Goal: Task Accomplishment & Management: Manage account settings

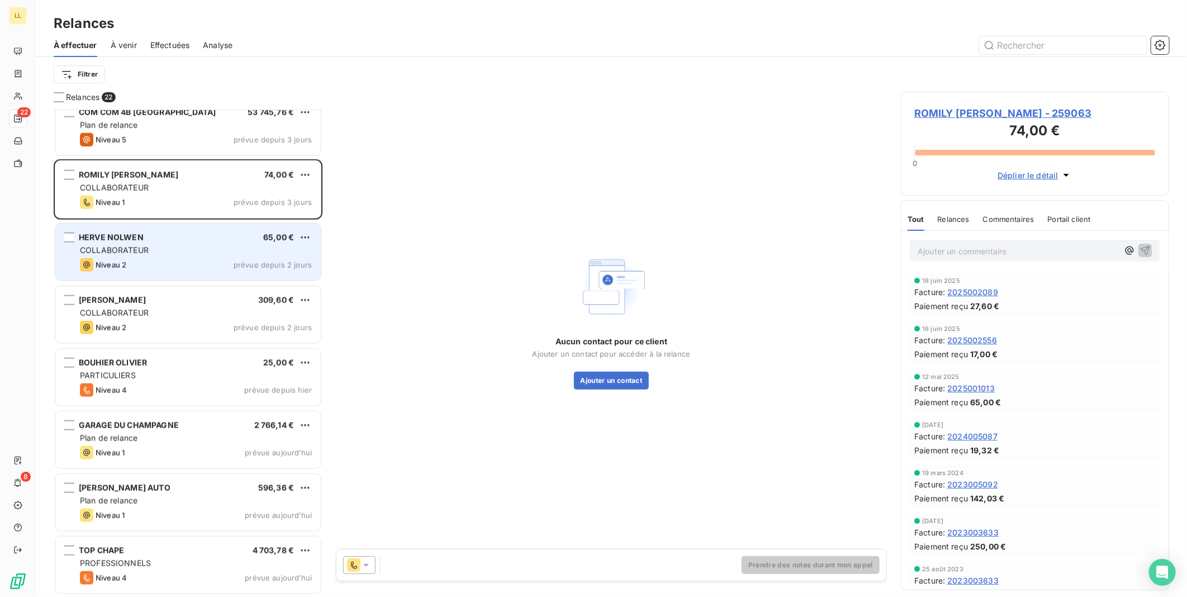
scroll to position [890, 0]
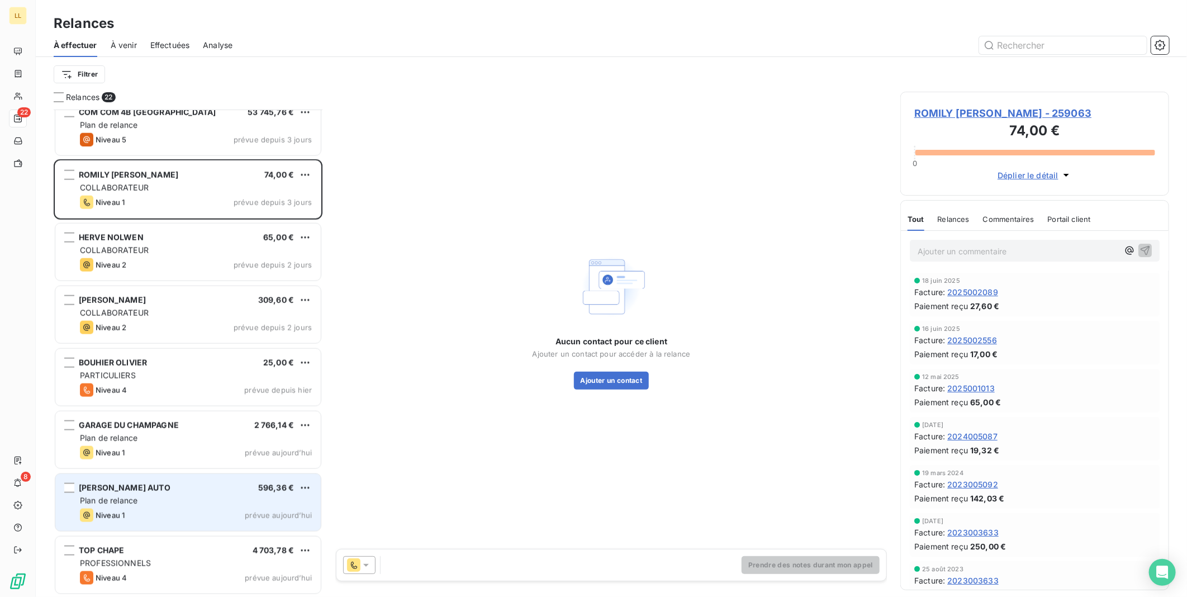
click at [196, 496] on div "Plan de relance" at bounding box center [196, 500] width 232 height 11
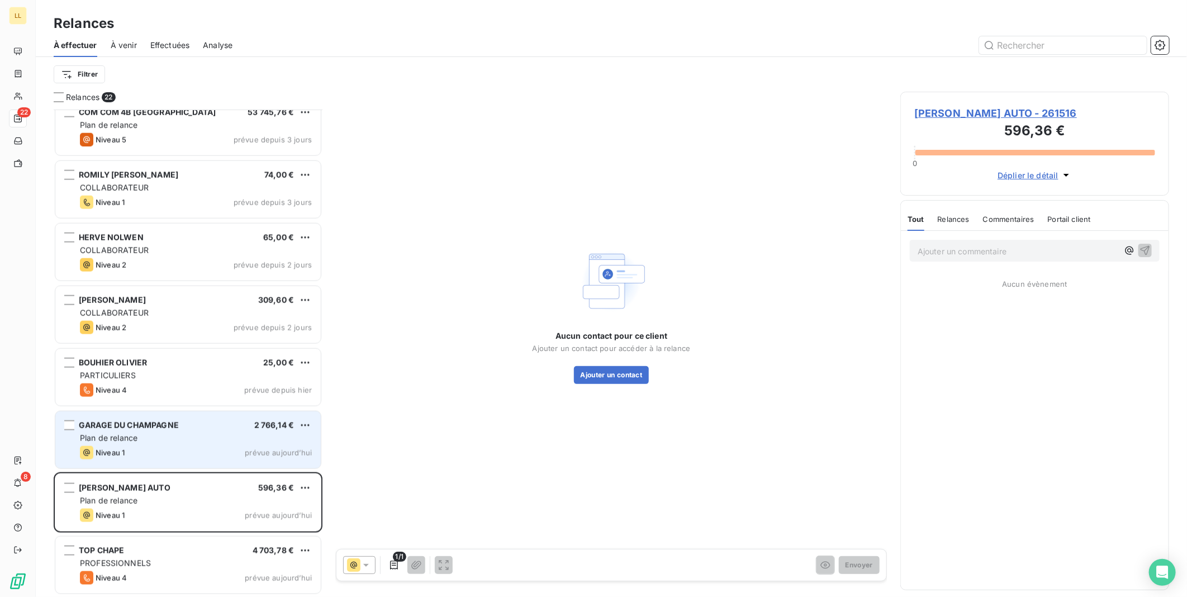
click at [196, 444] on div "GARAGE DU CHAMPAGNE 2 766,14 € Plan de relance Niveau 1 prévue aujourd’hui" at bounding box center [188, 439] width 266 height 57
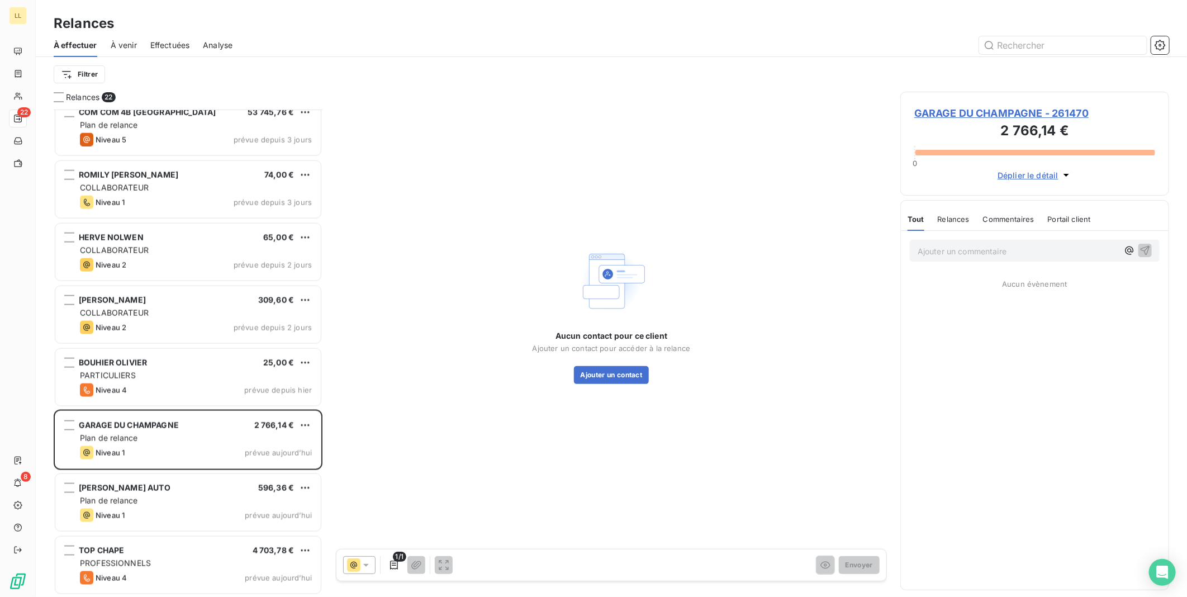
click at [940, 110] on span "GARAGE DU CHAMPAGNE - 261470" at bounding box center [1034, 113] width 241 height 15
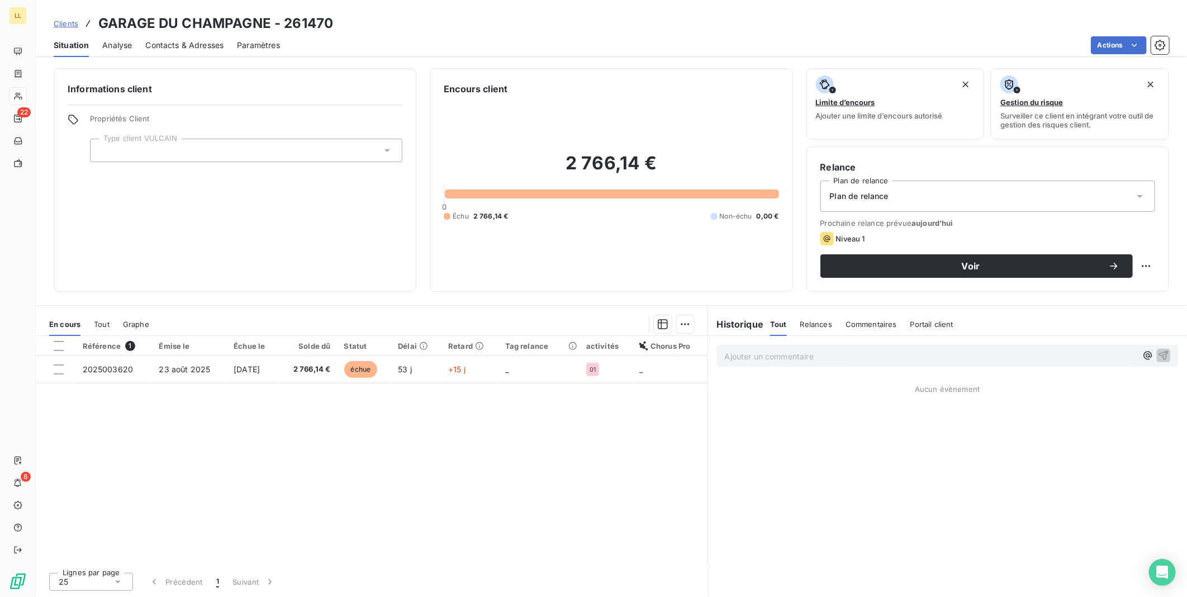
click at [1137, 196] on icon at bounding box center [1140, 196] width 11 height 11
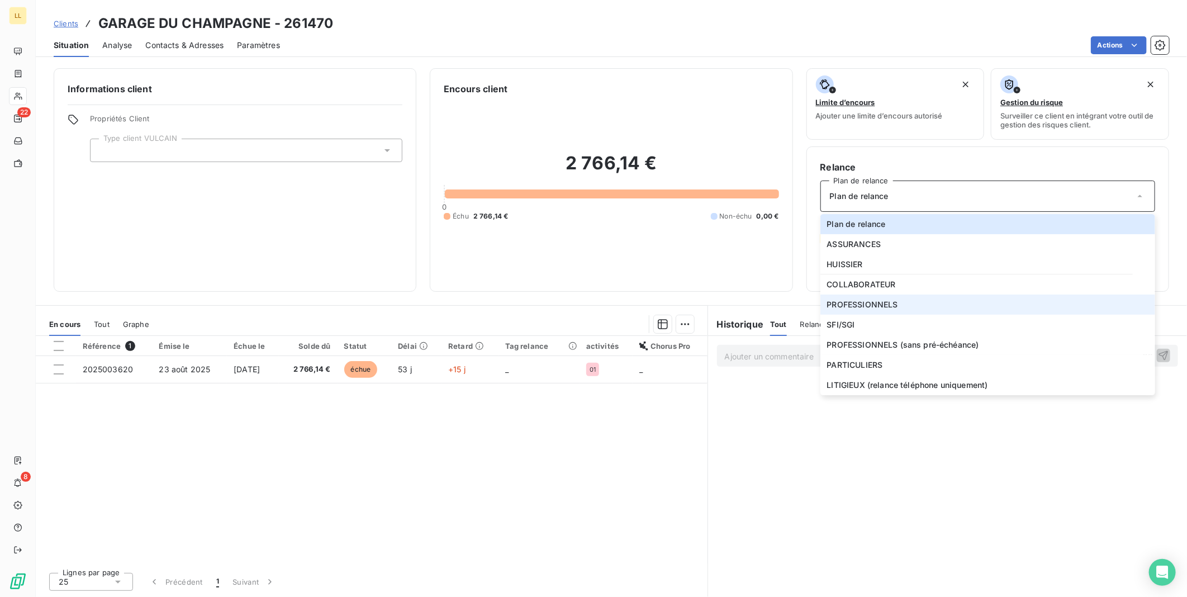
click at [858, 304] on span "PROFESSIONNELS" at bounding box center [862, 304] width 71 height 11
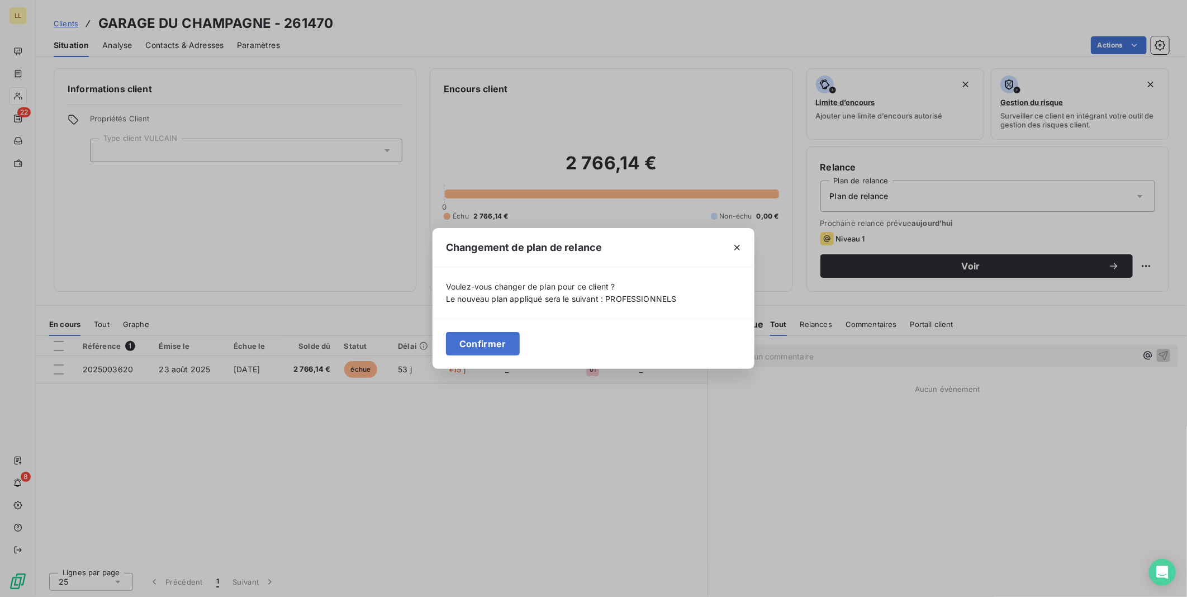
click at [460, 343] on button "Confirmer" at bounding box center [483, 343] width 74 height 23
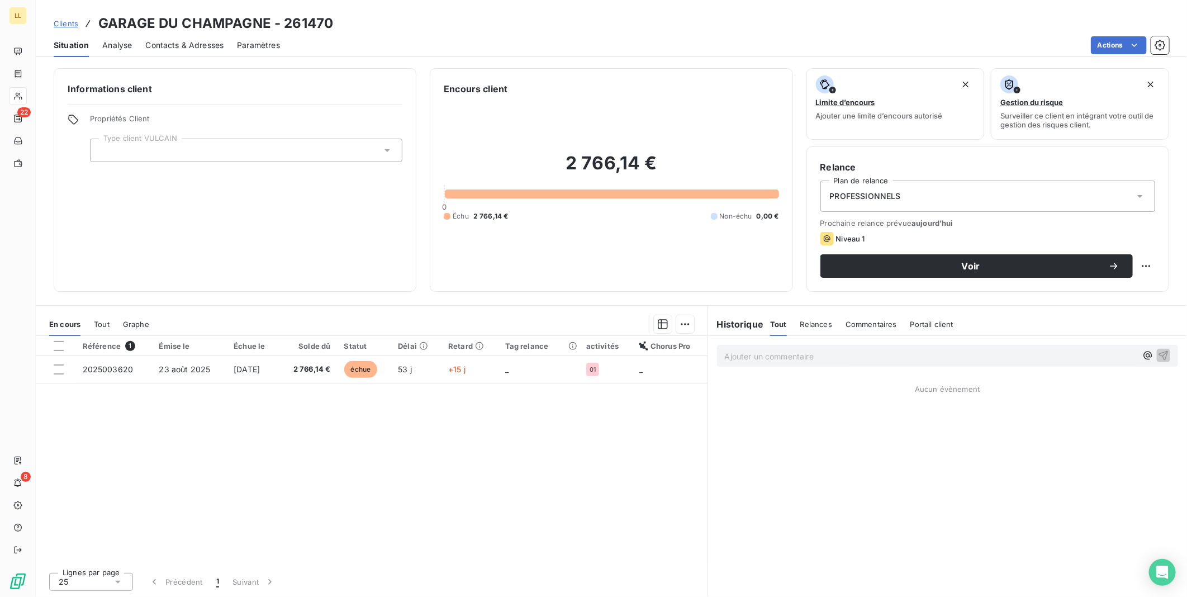
click at [381, 144] on div at bounding box center [246, 150] width 312 height 23
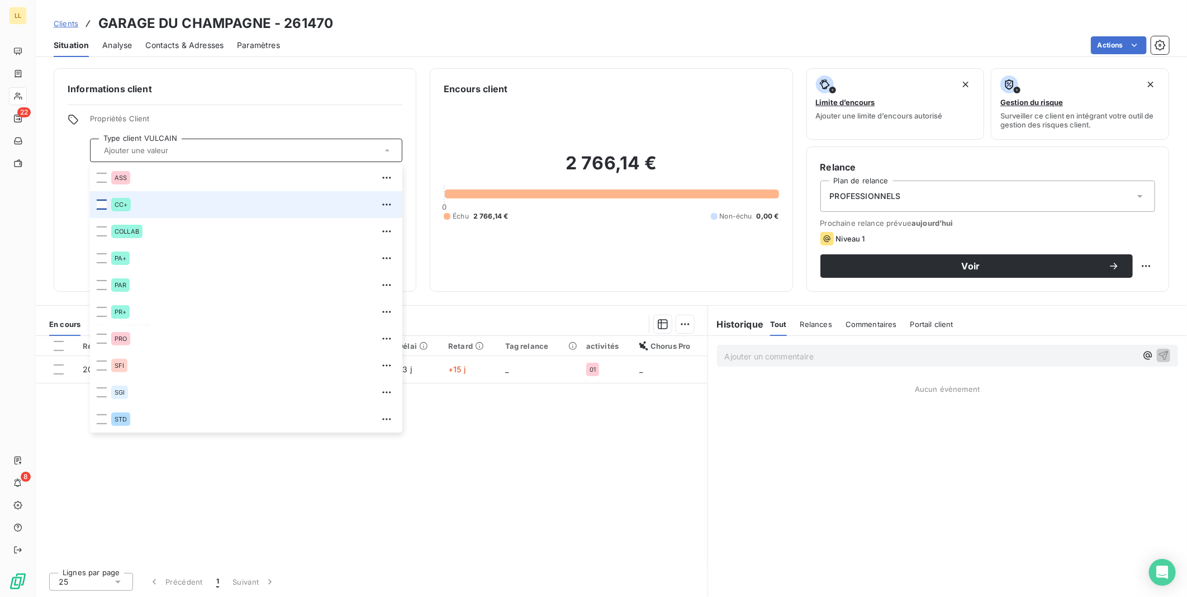
click at [98, 206] on div at bounding box center [102, 205] width 10 height 10
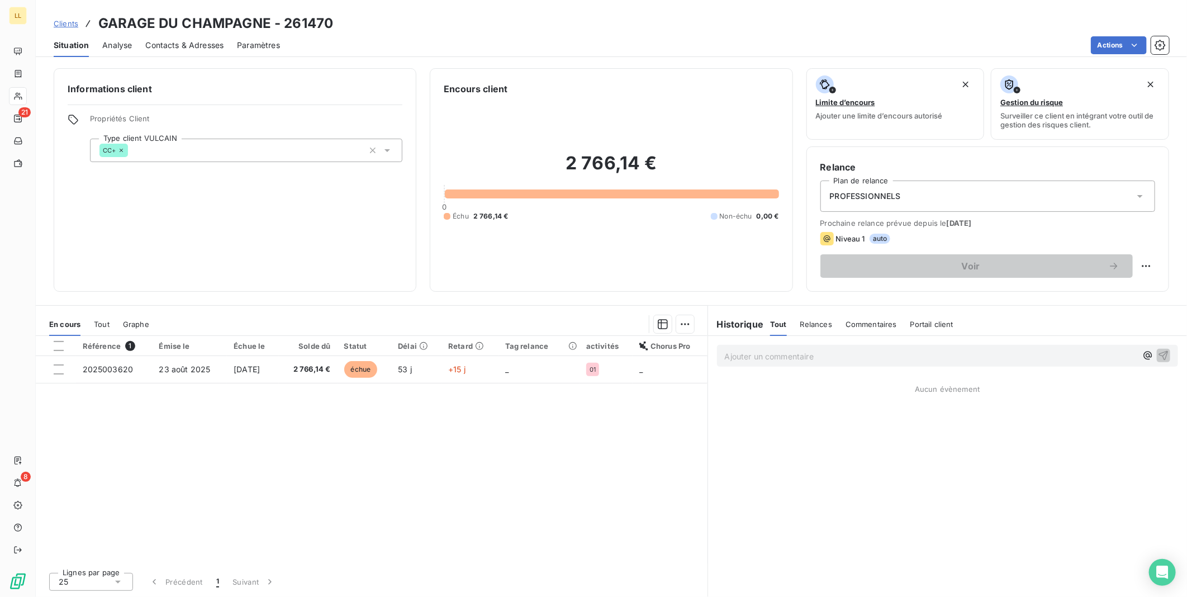
click at [488, 506] on div "Référence 1 Émise le Échue le Solde dû Statut Délai Retard Tag relance activité…" at bounding box center [372, 450] width 672 height 228
click at [170, 37] on div "Contacts & Adresses" at bounding box center [184, 45] width 78 height 23
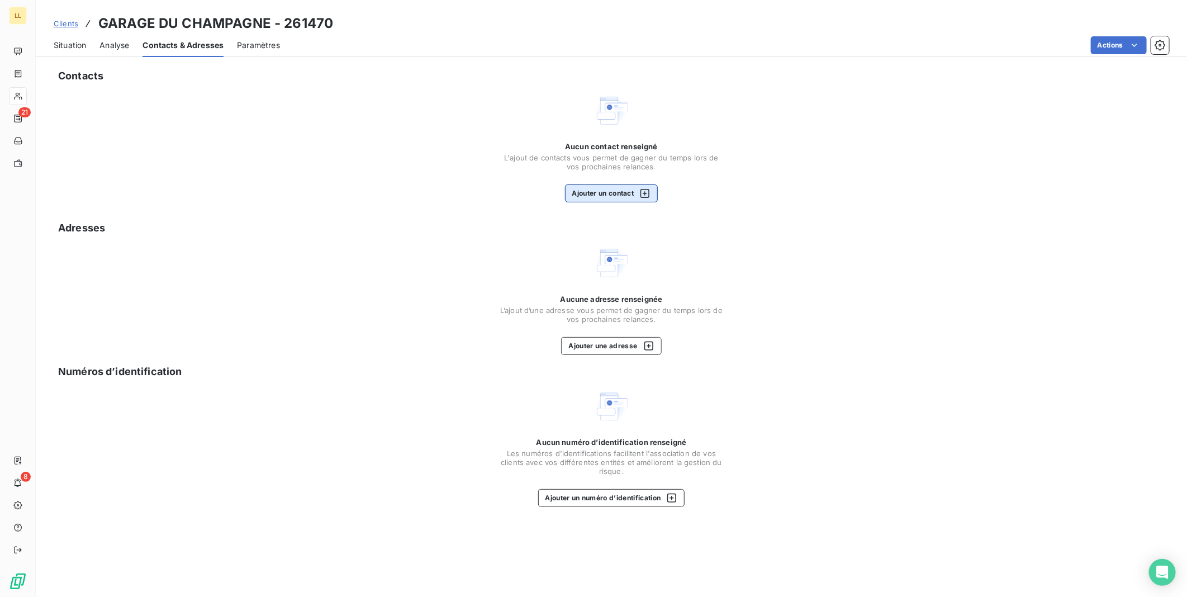
click at [619, 193] on button "Ajouter un contact" at bounding box center [611, 193] width 93 height 18
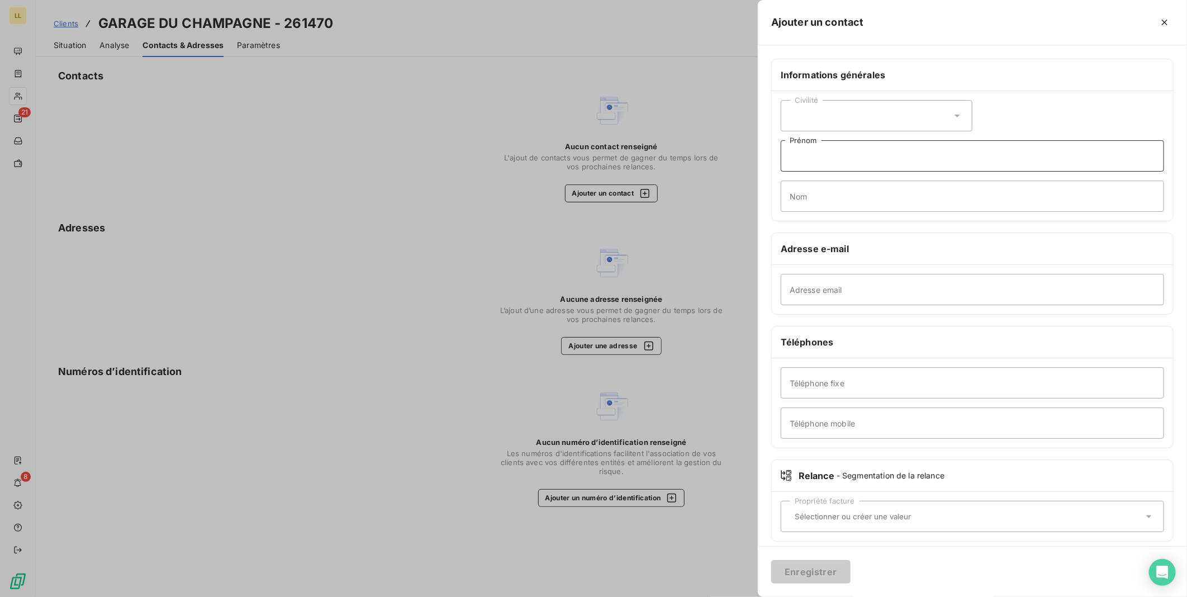
click at [839, 157] on input "Prénom" at bounding box center [972, 155] width 383 height 31
type input "GARAGE DE CHAMPAGNE"
click at [889, 284] on input "Adresse email" at bounding box center [972, 289] width 383 height 31
paste input "[EMAIL_ADDRESS][DOMAIN_NAME]"
type input "[EMAIL_ADDRESS][DOMAIN_NAME]"
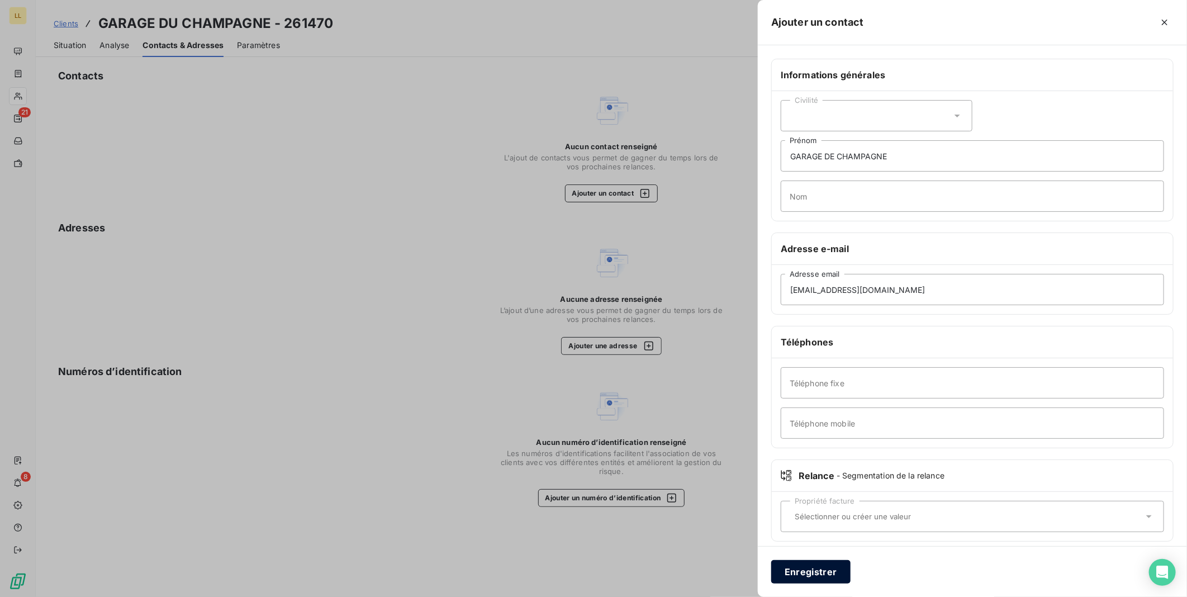
click at [814, 571] on button "Enregistrer" at bounding box center [810, 571] width 79 height 23
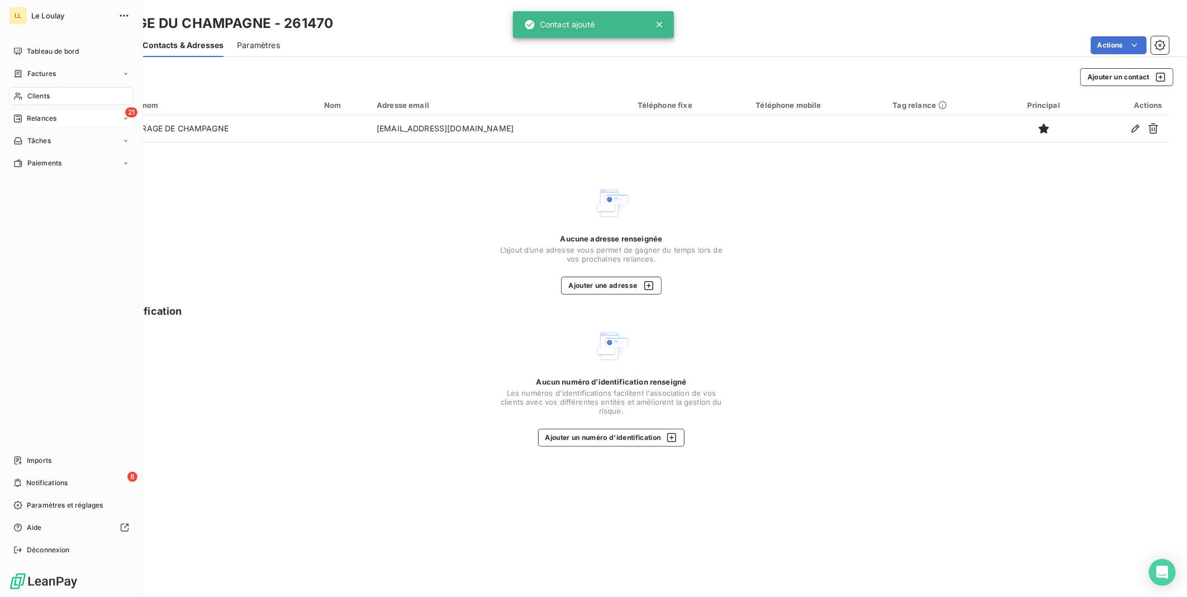
click at [32, 121] on span "Relances" at bounding box center [42, 118] width 30 height 10
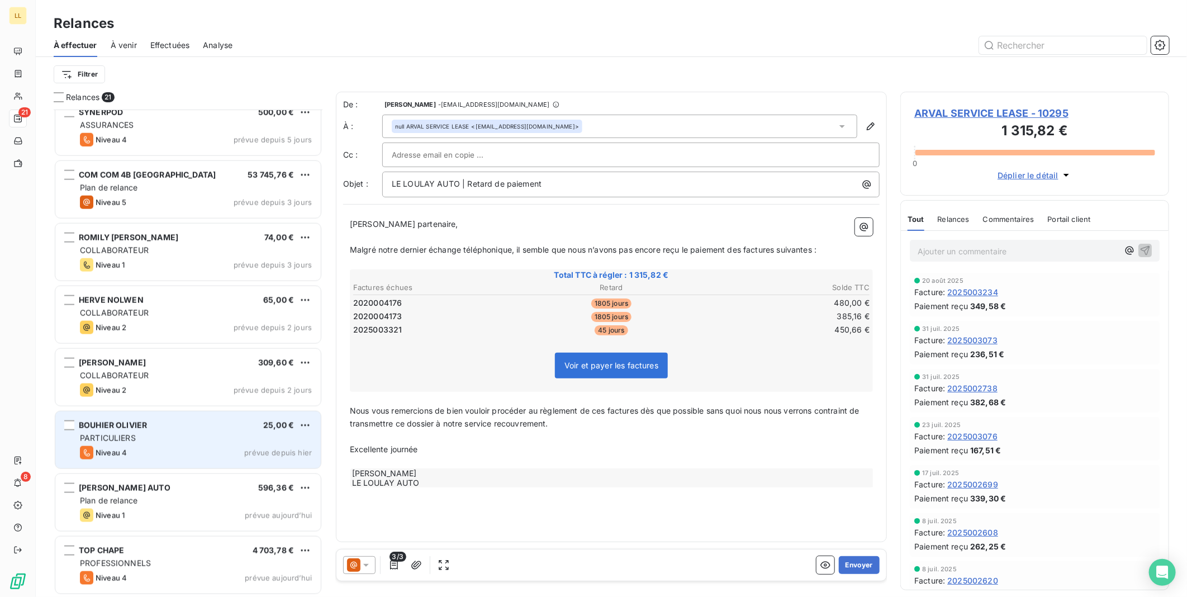
scroll to position [827, 0]
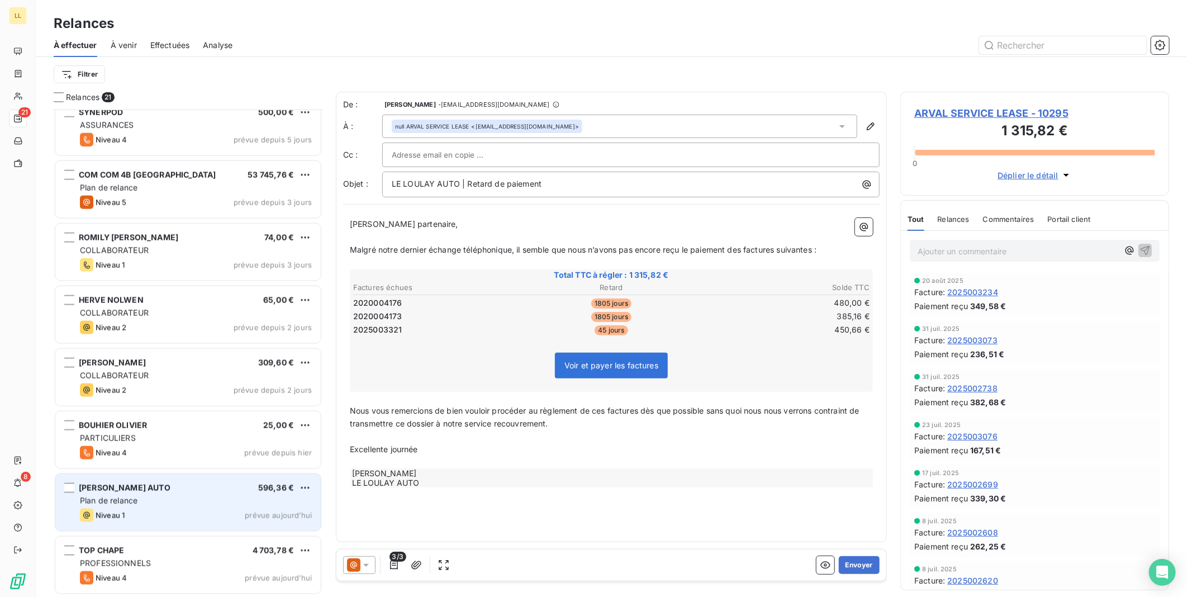
click at [170, 498] on div "Plan de relance" at bounding box center [196, 500] width 232 height 11
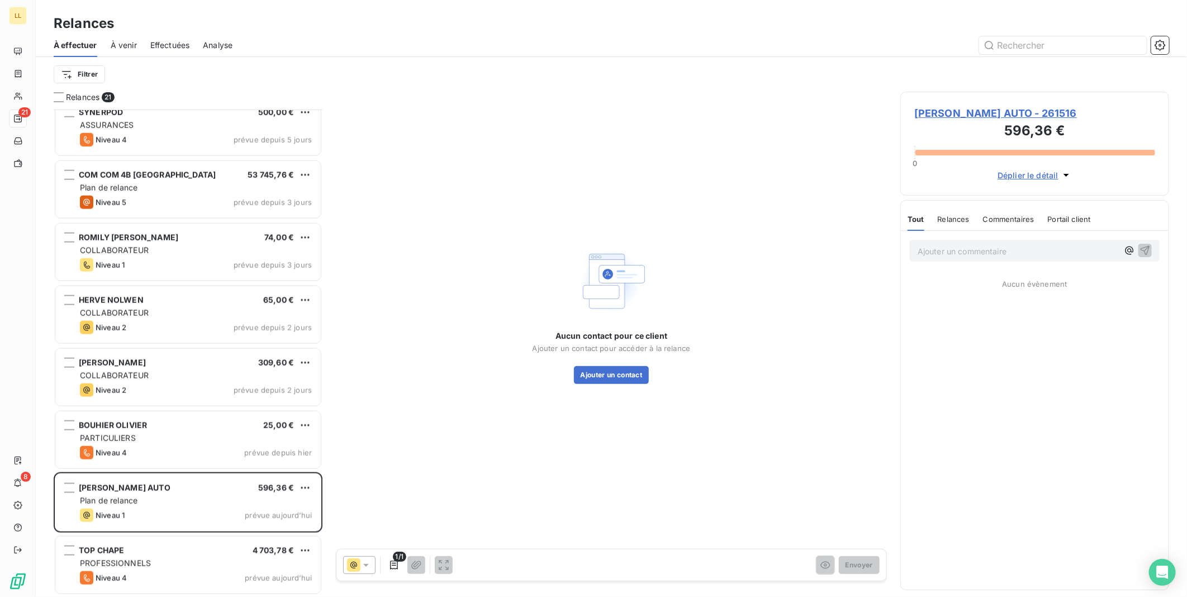
click at [928, 111] on span "[PERSON_NAME] AUTO - 261516" at bounding box center [1034, 113] width 241 height 15
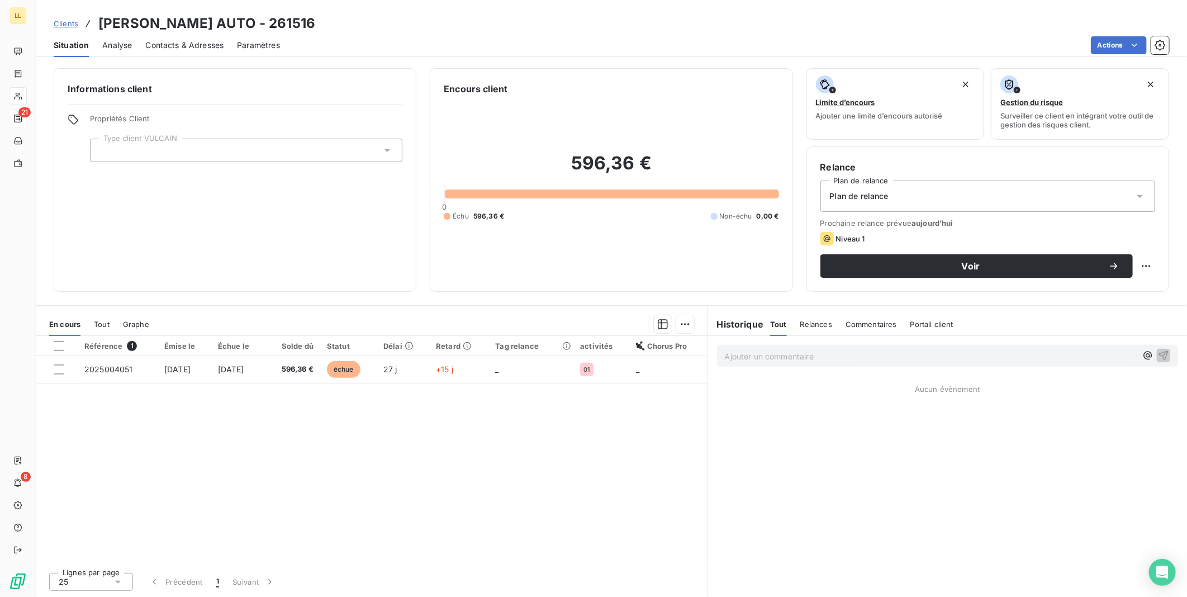
click at [1146, 196] on div "Plan de relance" at bounding box center [988, 196] width 335 height 31
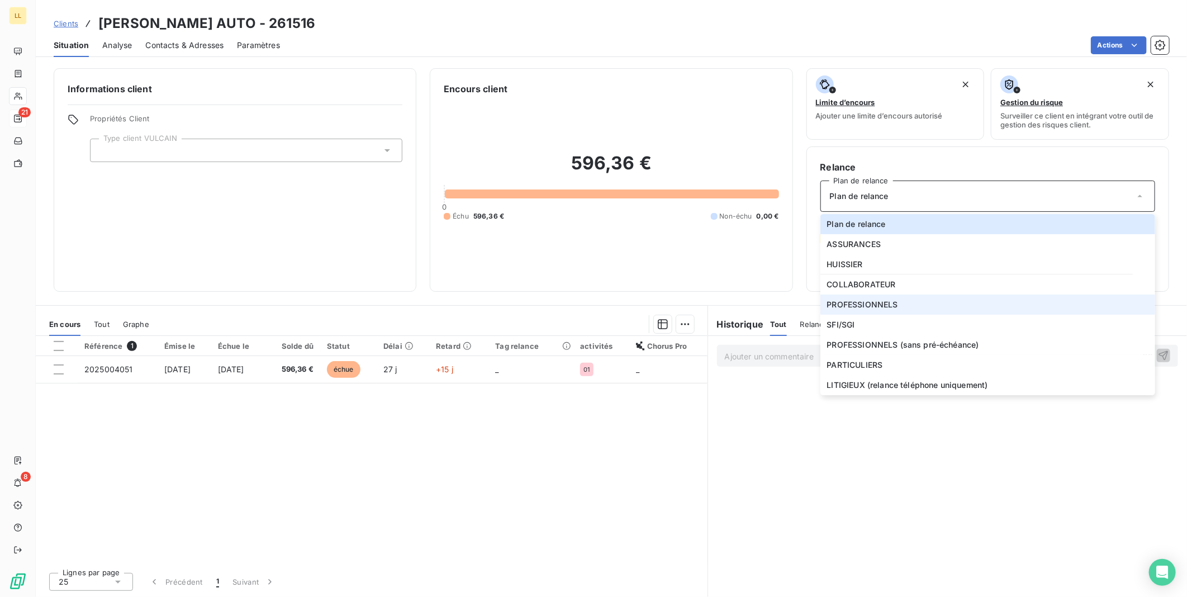
click at [849, 304] on span "PROFESSIONNELS" at bounding box center [862, 304] width 71 height 11
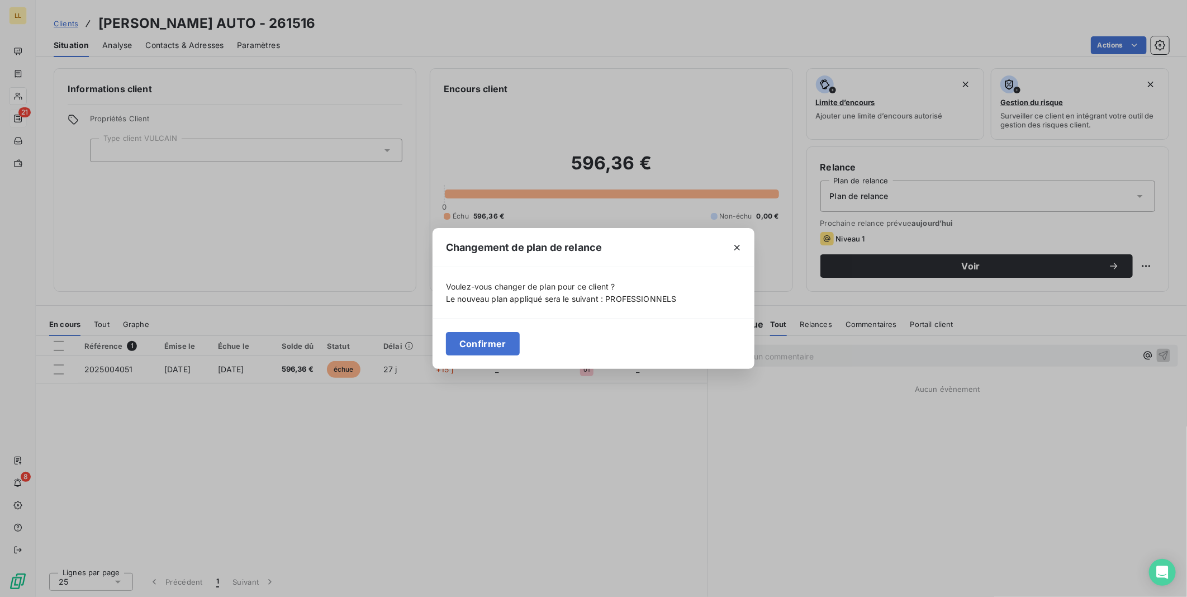
click at [472, 347] on button "Confirmer" at bounding box center [483, 343] width 74 height 23
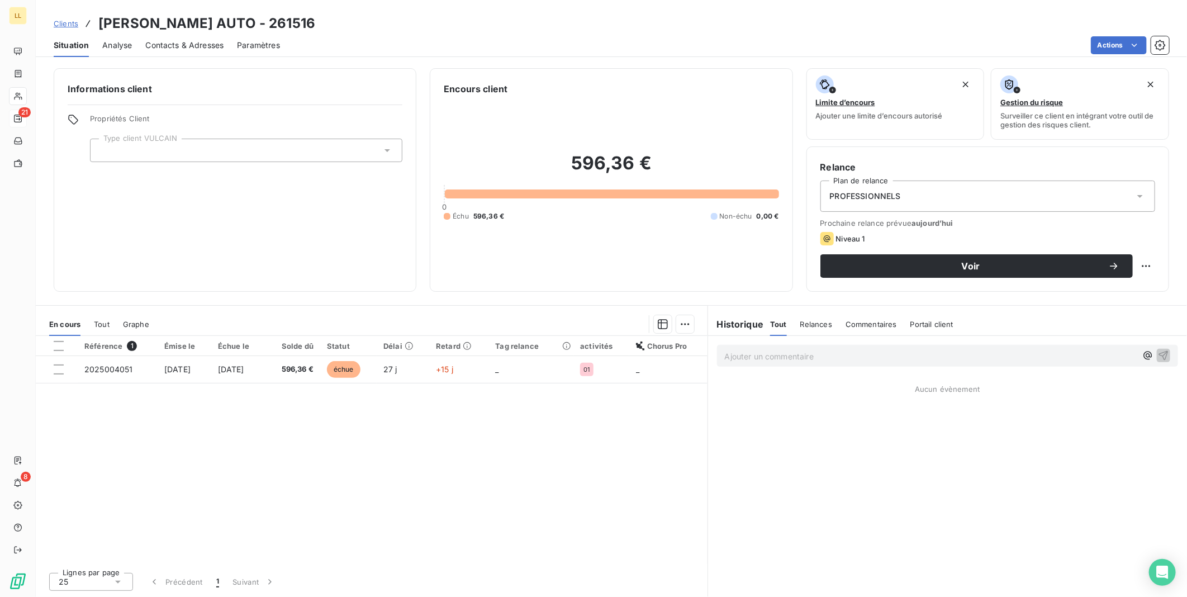
click at [393, 151] on div at bounding box center [246, 150] width 312 height 23
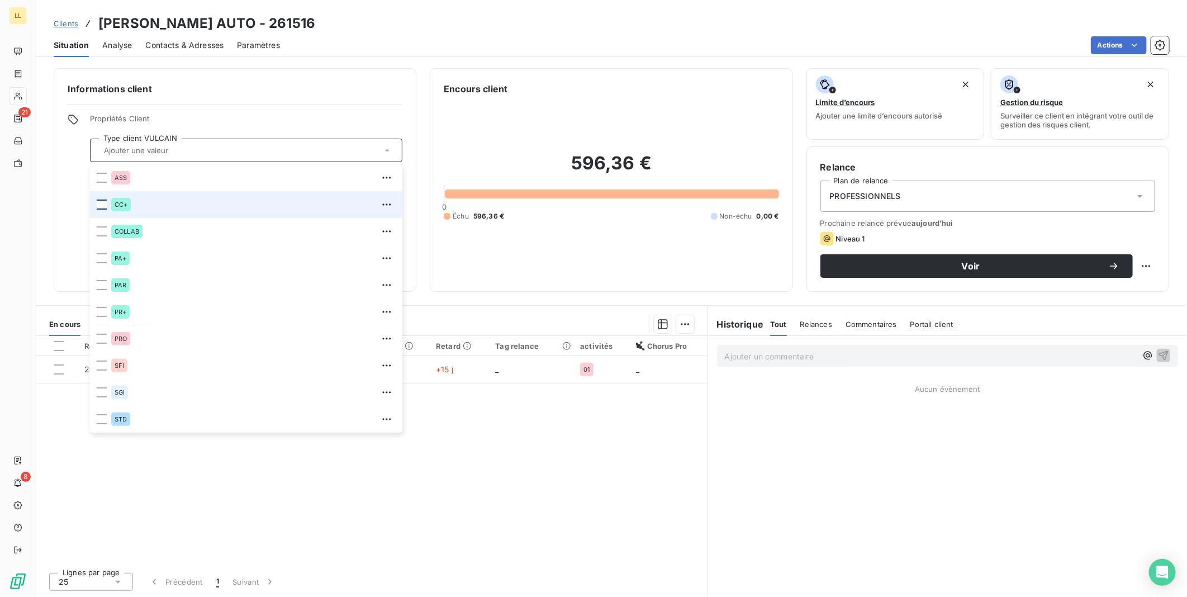
click at [98, 206] on div at bounding box center [102, 205] width 10 height 10
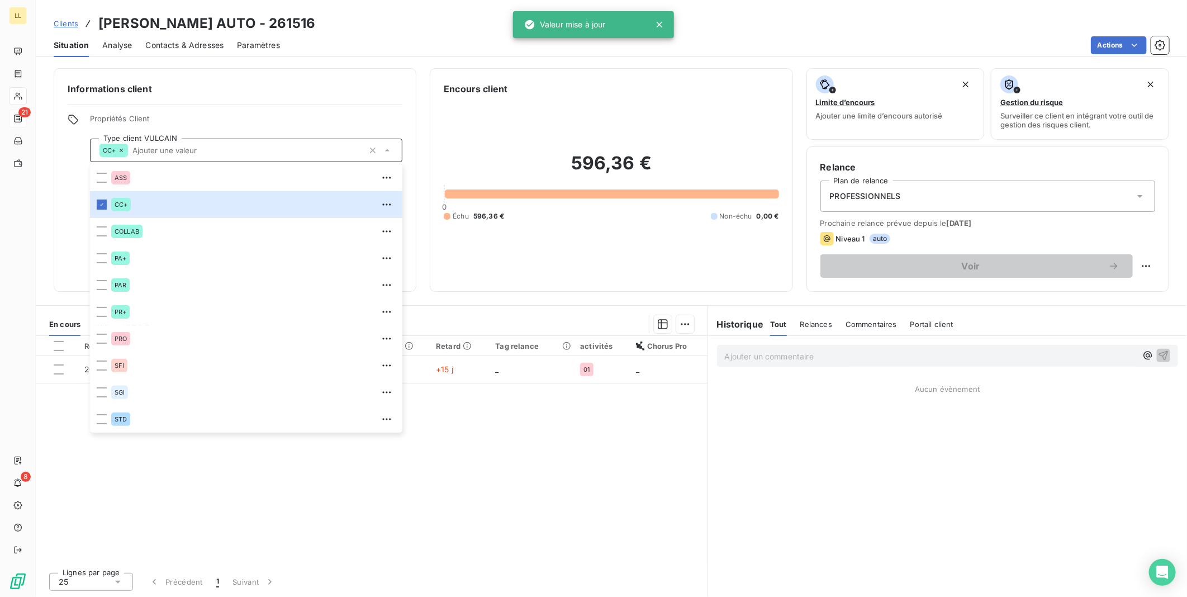
click at [168, 41] on span "Contacts & Adresses" at bounding box center [184, 45] width 78 height 11
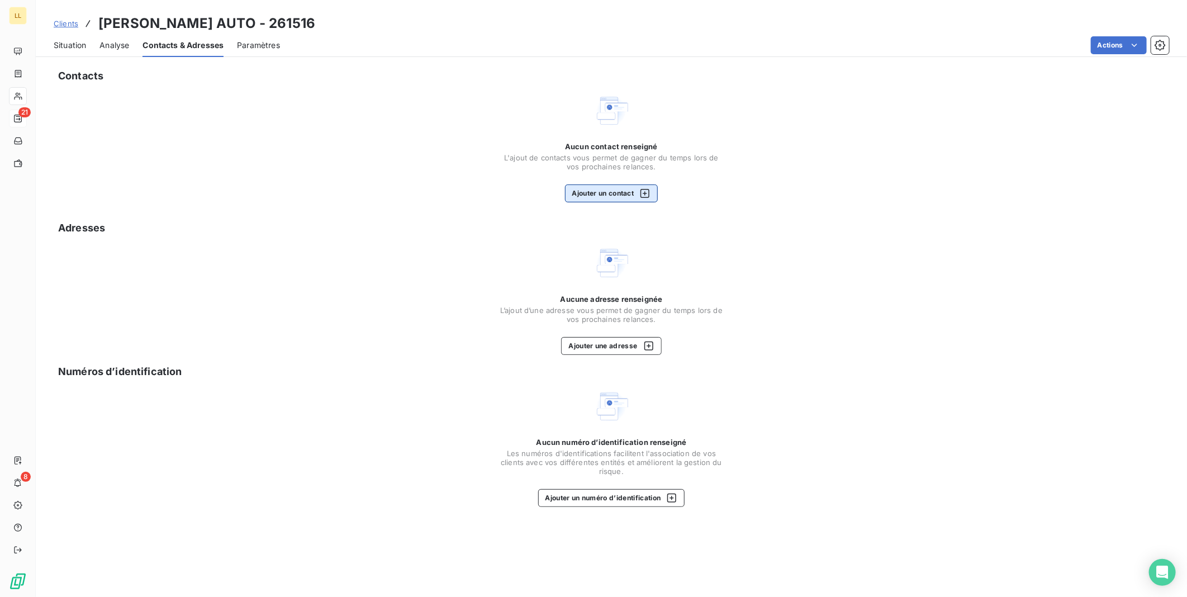
click at [617, 198] on button "Ajouter un contact" at bounding box center [611, 193] width 93 height 18
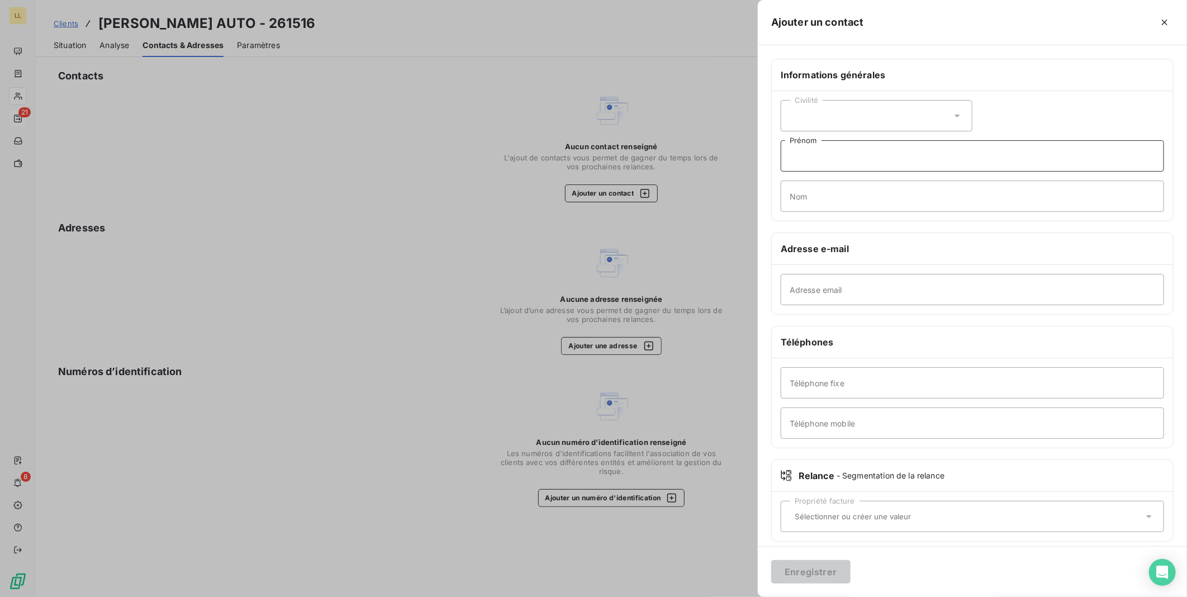
click at [836, 170] on input "Prénom" at bounding box center [972, 155] width 383 height 31
type input "[PERSON_NAME] AUTO"
click at [857, 291] on input "Adresse email" at bounding box center [972, 289] width 383 height 31
paste input "[EMAIL_ADDRESS][DOMAIN_NAME]"
type input "[EMAIL_ADDRESS][DOMAIN_NAME]"
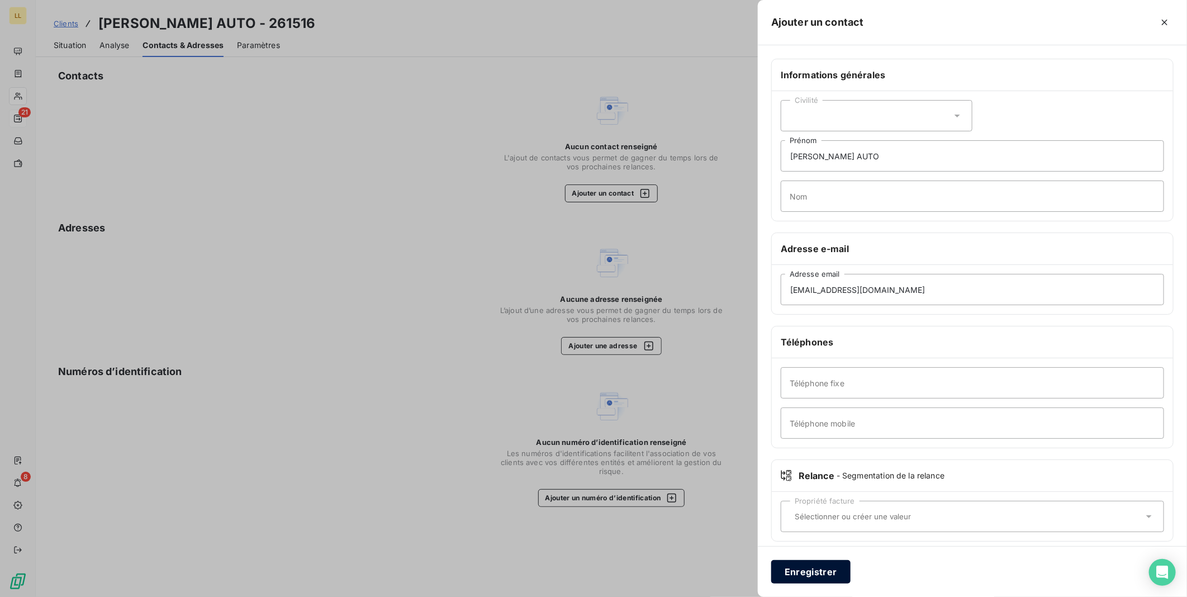
click at [823, 575] on button "Enregistrer" at bounding box center [810, 571] width 79 height 23
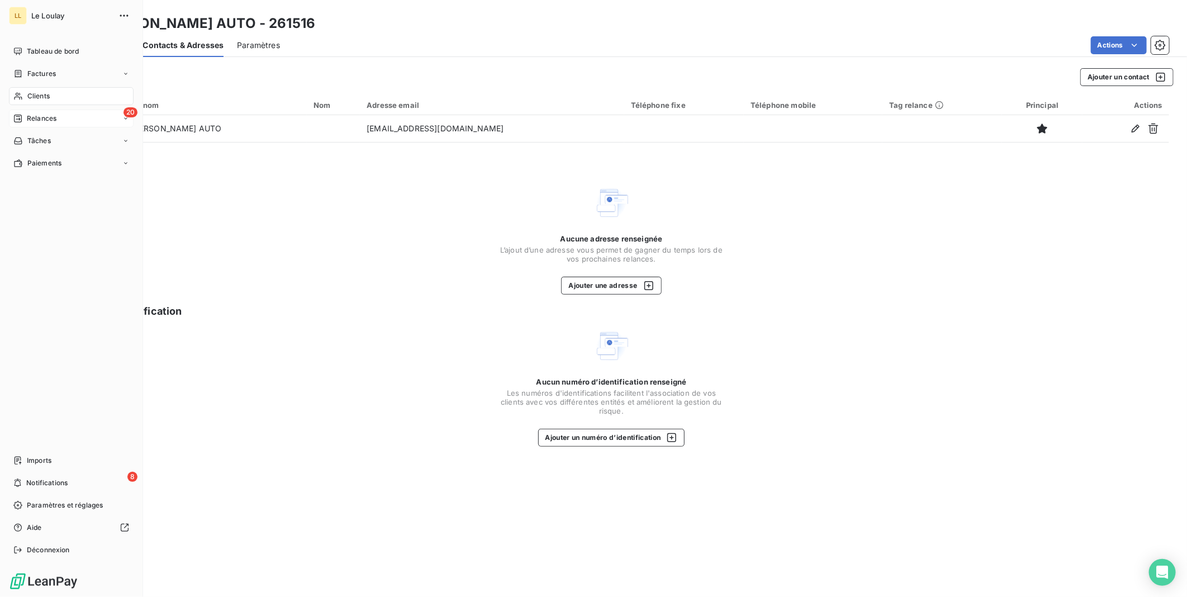
click at [49, 119] on span "Relances" at bounding box center [42, 118] width 30 height 10
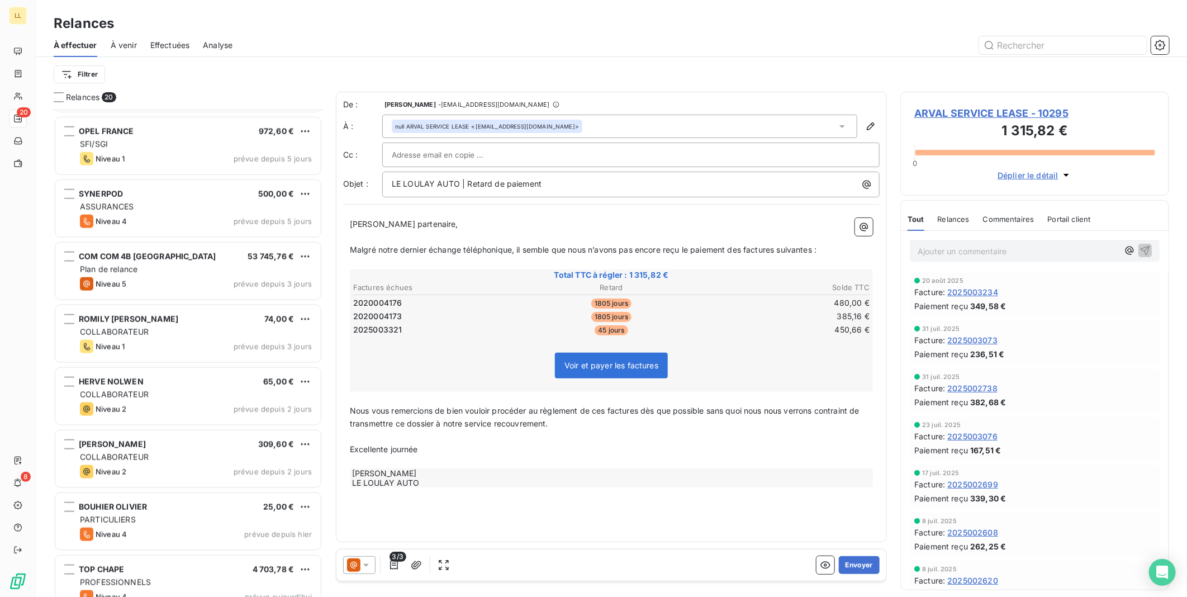
scroll to position [764, 0]
